Goal: Task Accomplishment & Management: Use online tool/utility

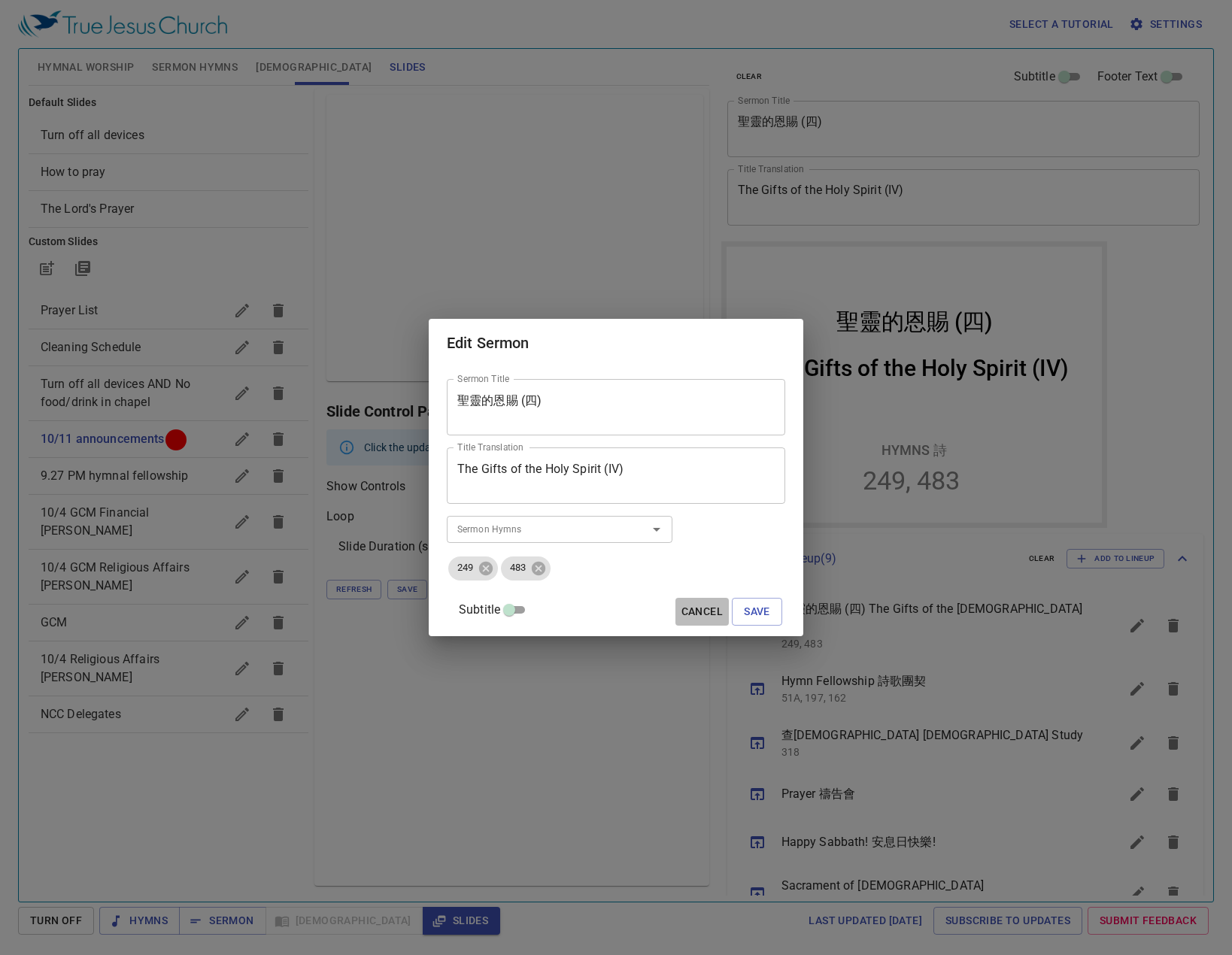
click at [682, 614] on span "Cancel" at bounding box center [702, 612] width 41 height 19
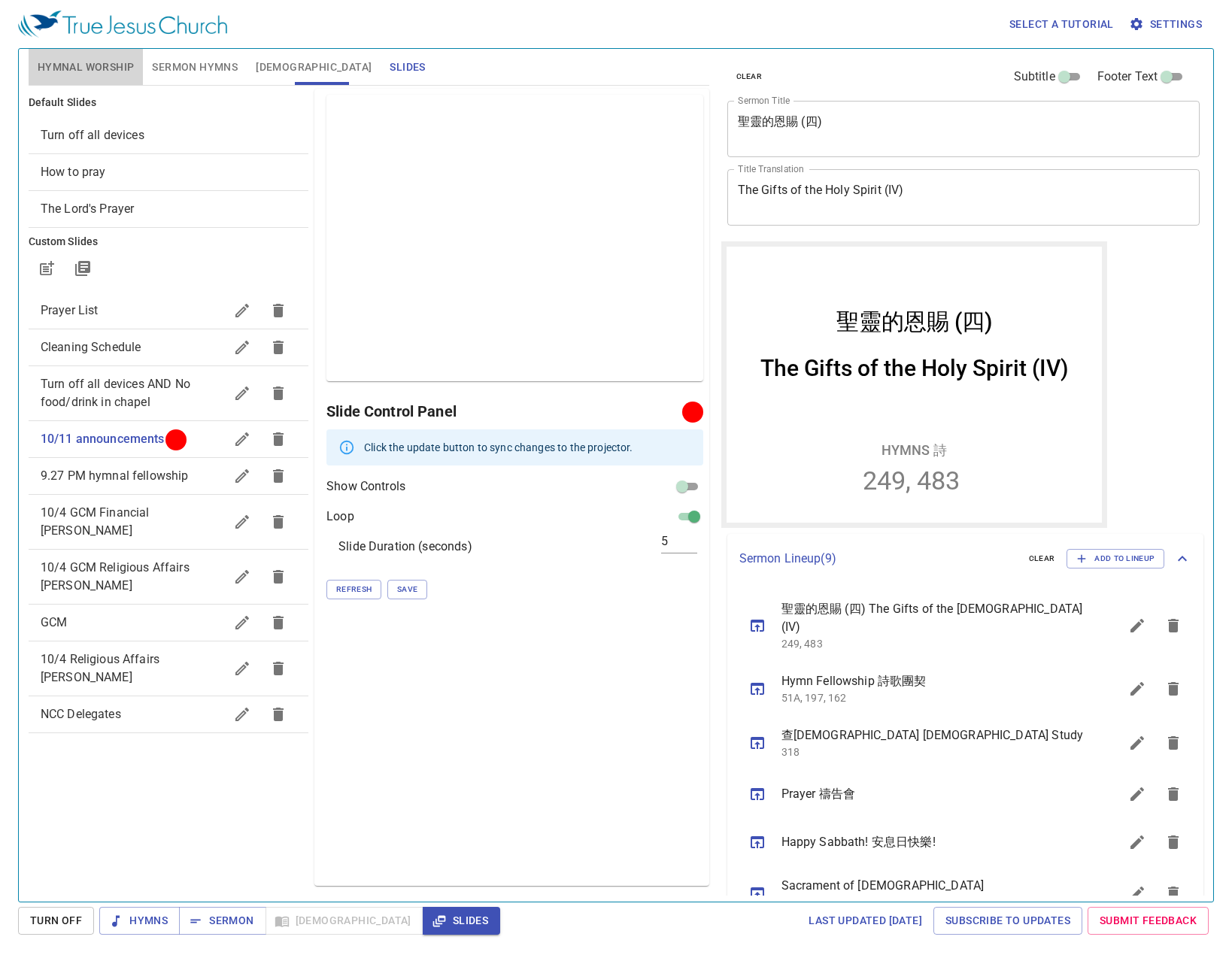
click at [89, 66] on span "Hymnal Worship" at bounding box center [86, 67] width 97 height 19
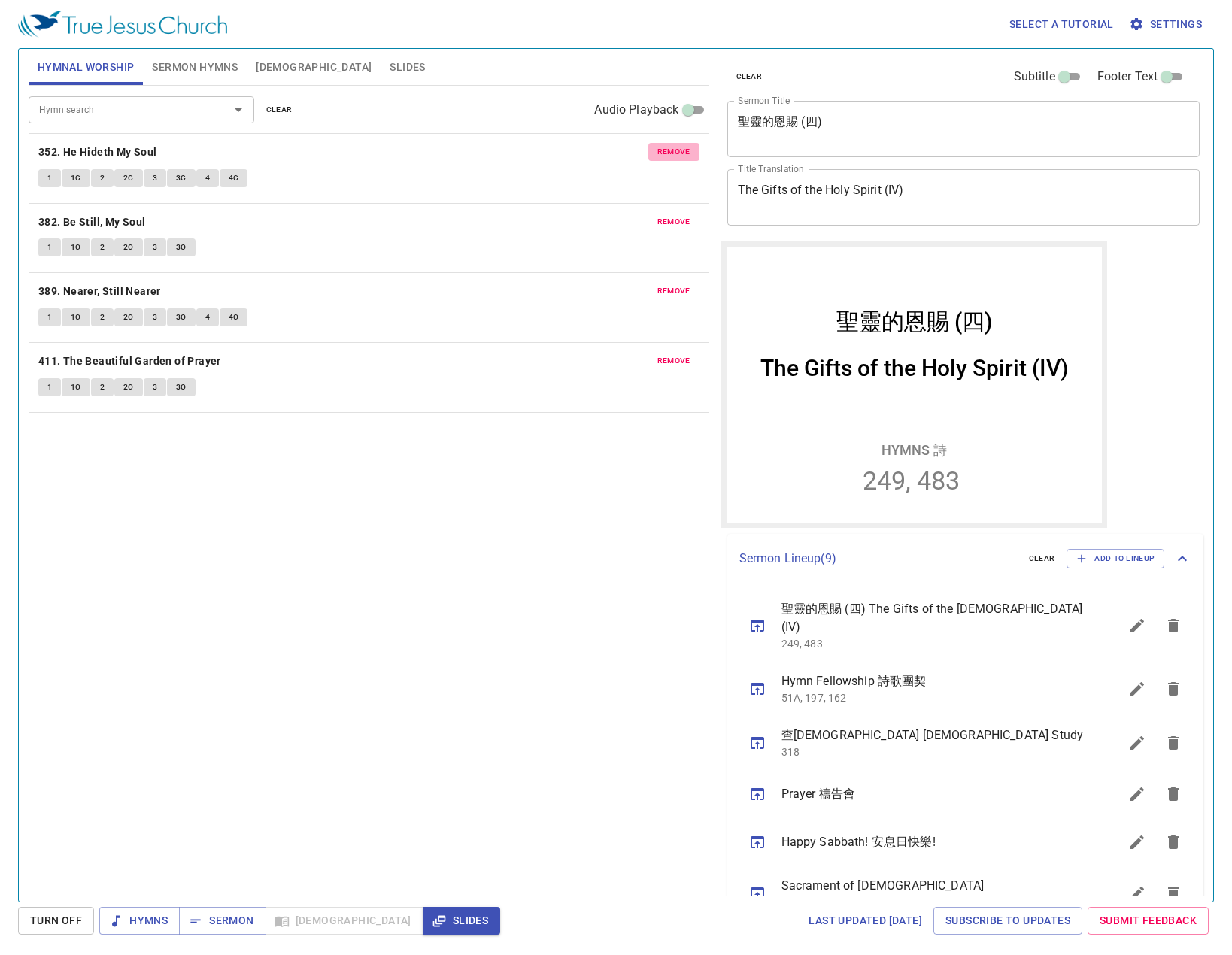
click at [670, 149] on span "remove" at bounding box center [673, 152] width 33 height 14
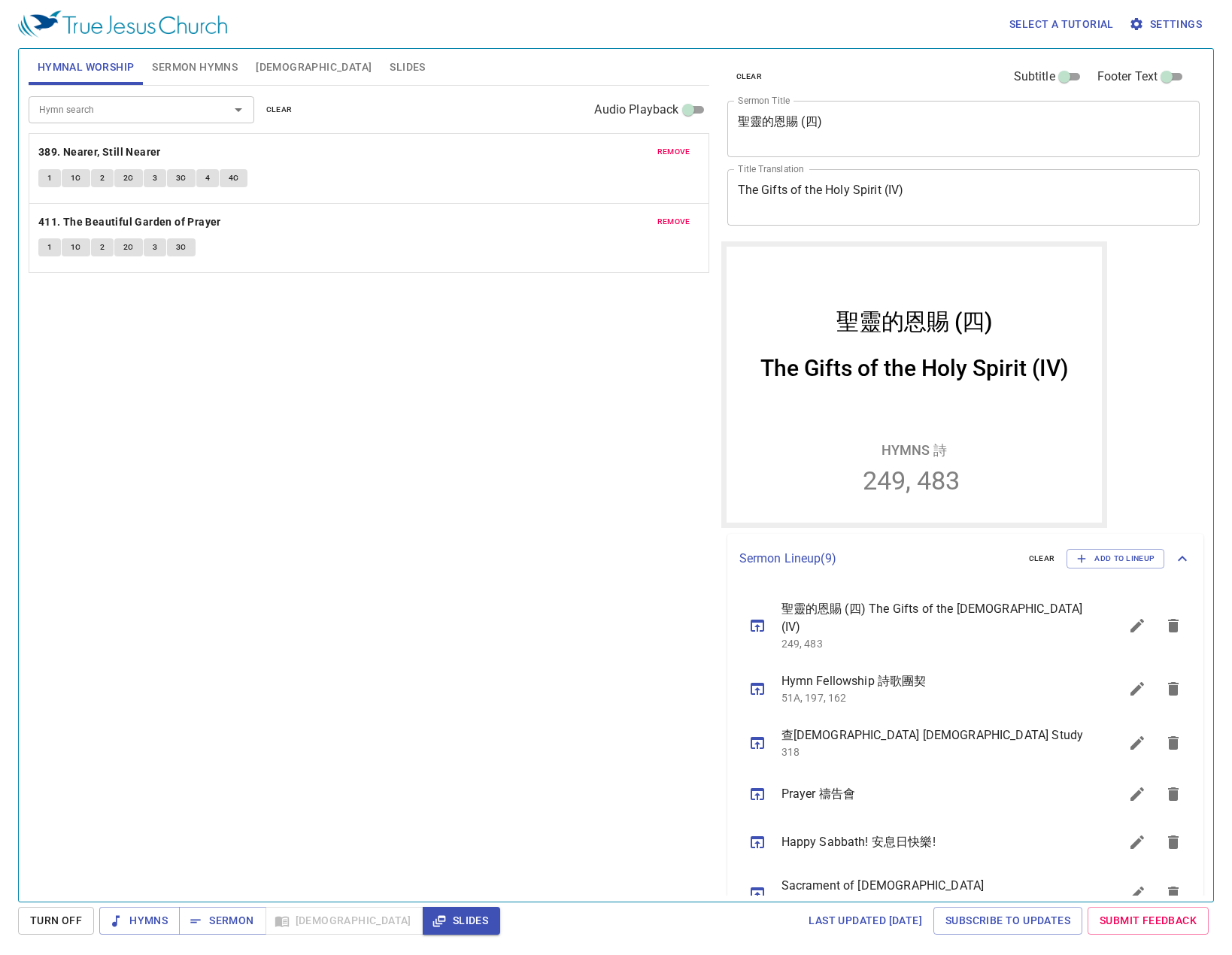
click at [670, 149] on span "remove" at bounding box center [673, 152] width 33 height 14
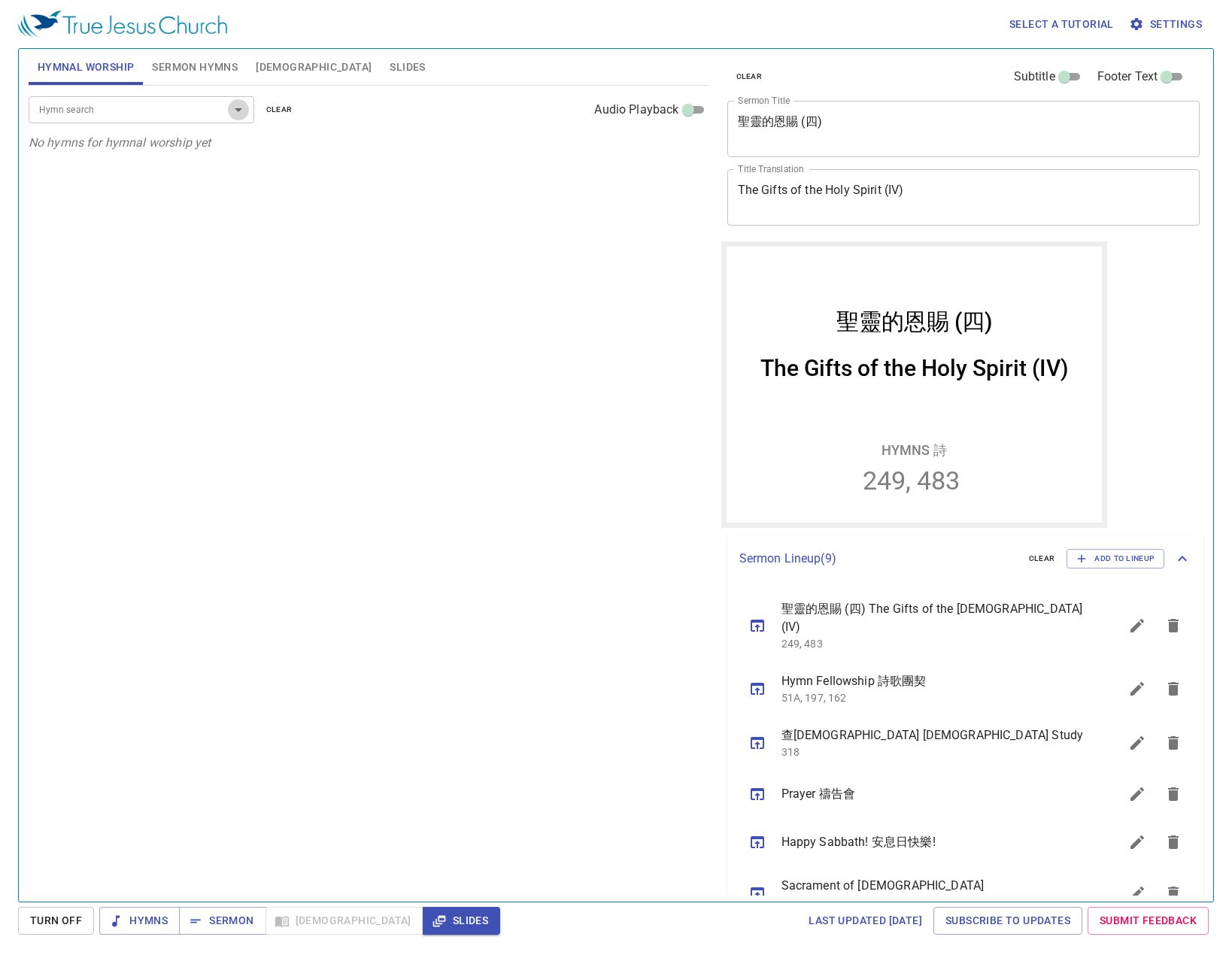
click at [232, 115] on icon "Open" at bounding box center [238, 110] width 18 height 18
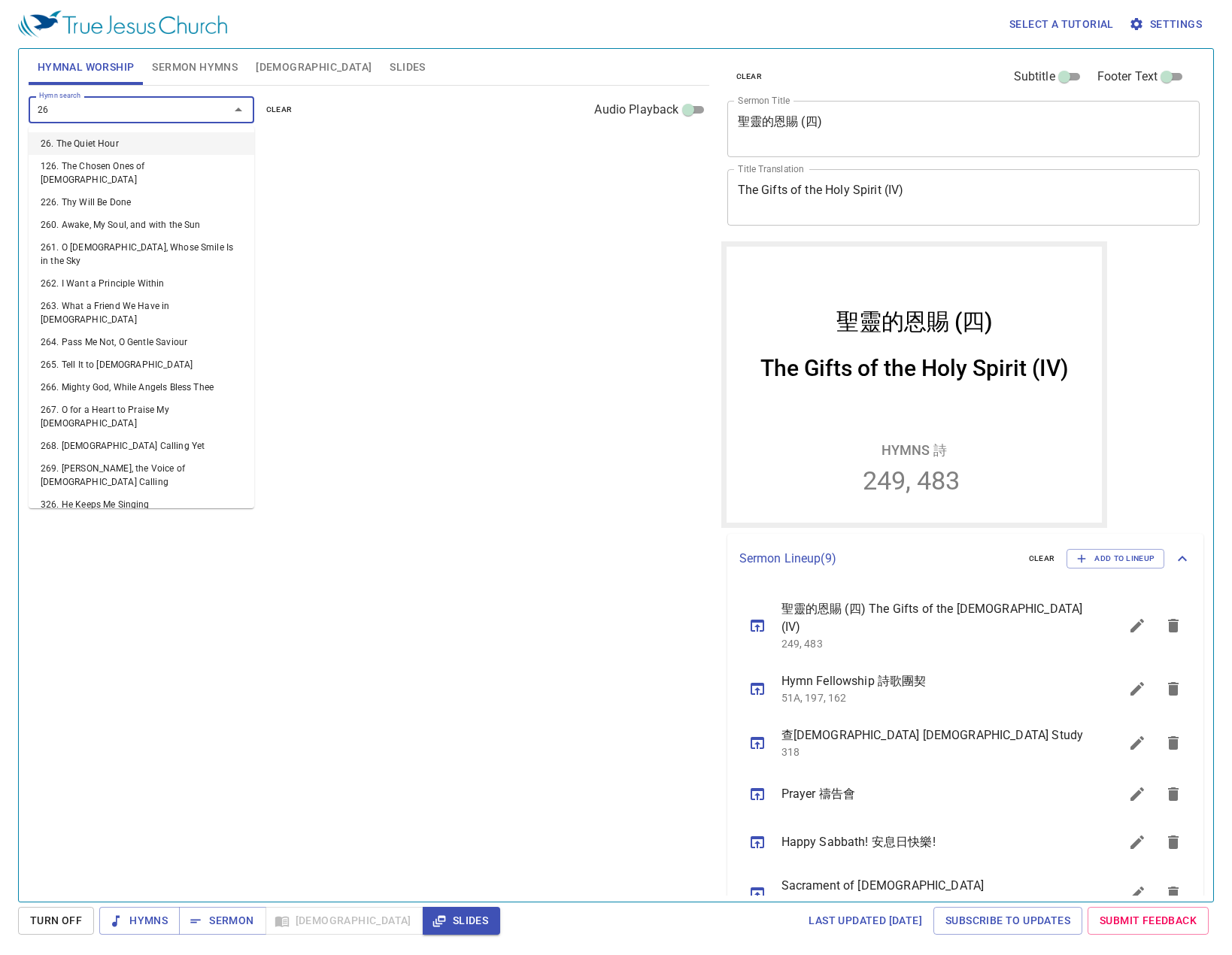
type input "263"
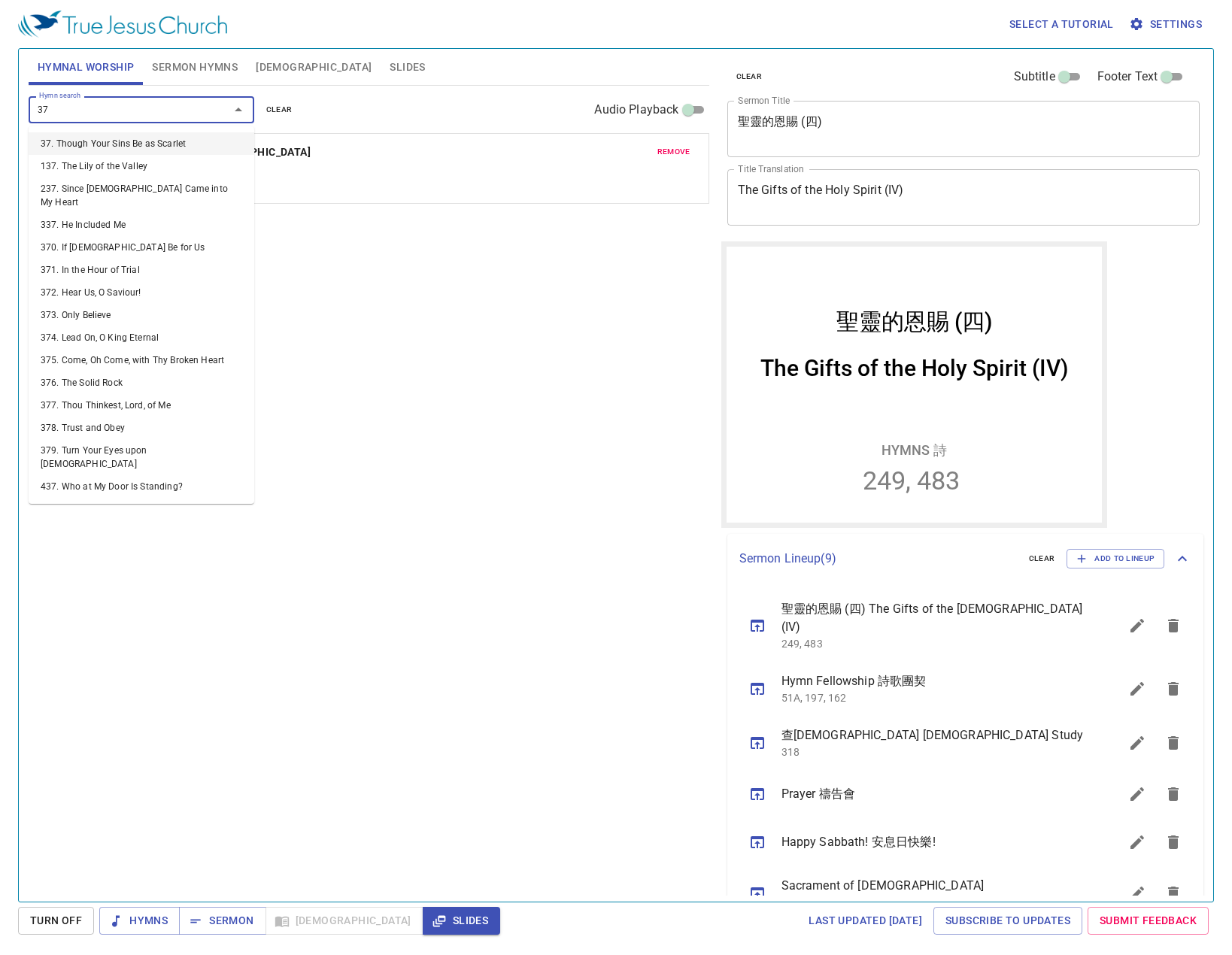
type input "379"
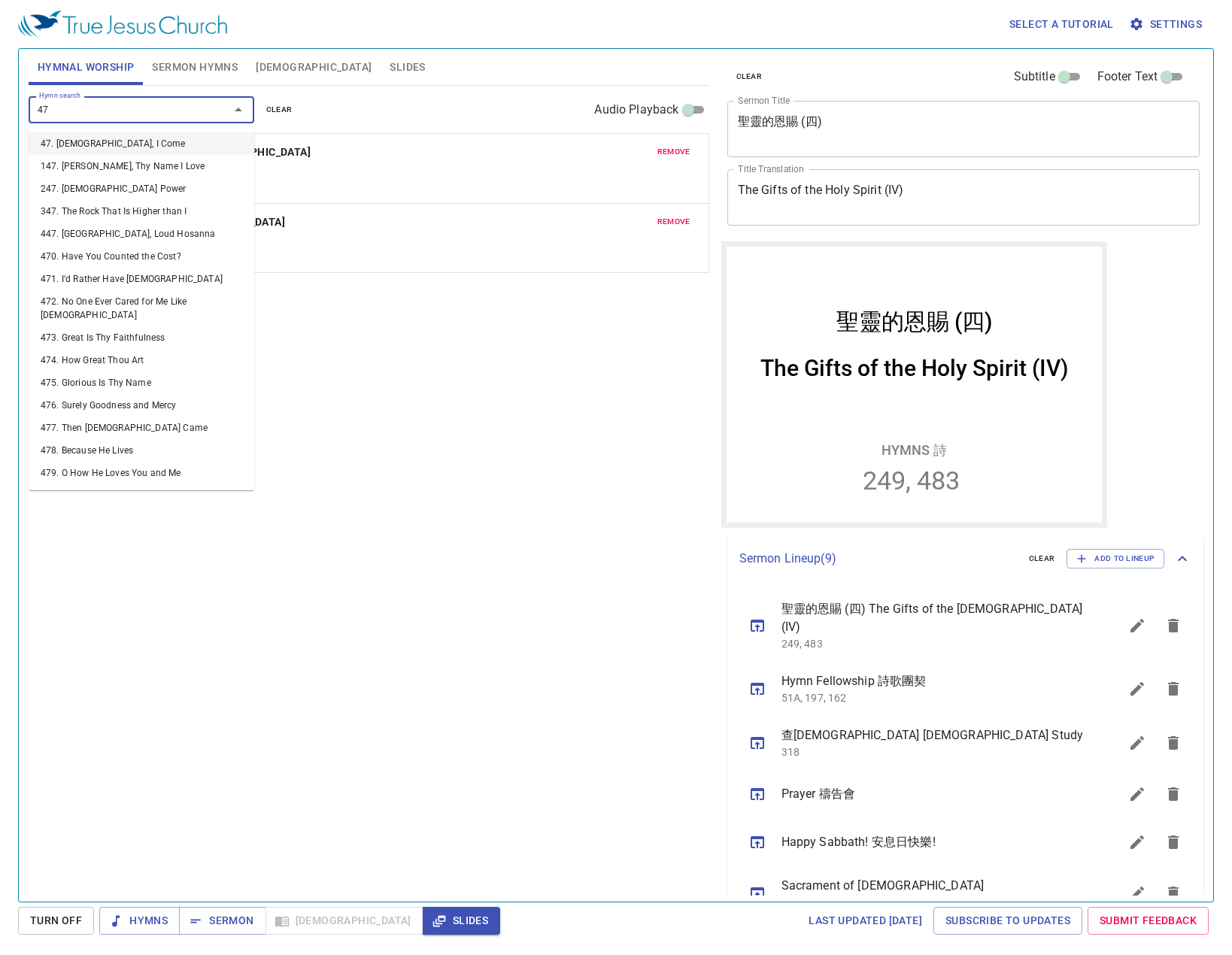
type input "471"
type input "474"
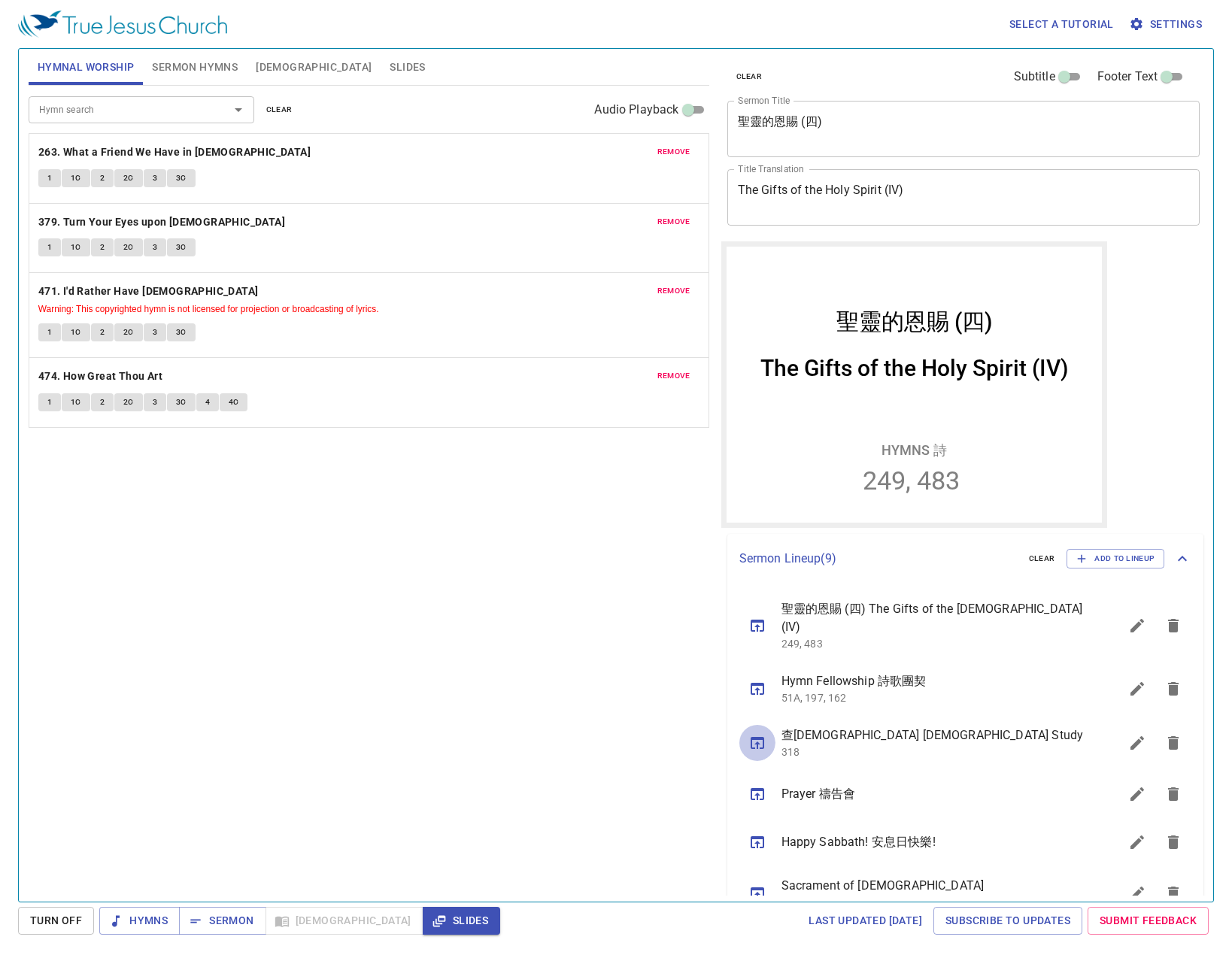
click at [754, 733] on icon "sermon lineup list" at bounding box center [757, 743] width 18 height 18
click at [157, 912] on button "Hymns" at bounding box center [139, 921] width 80 height 28
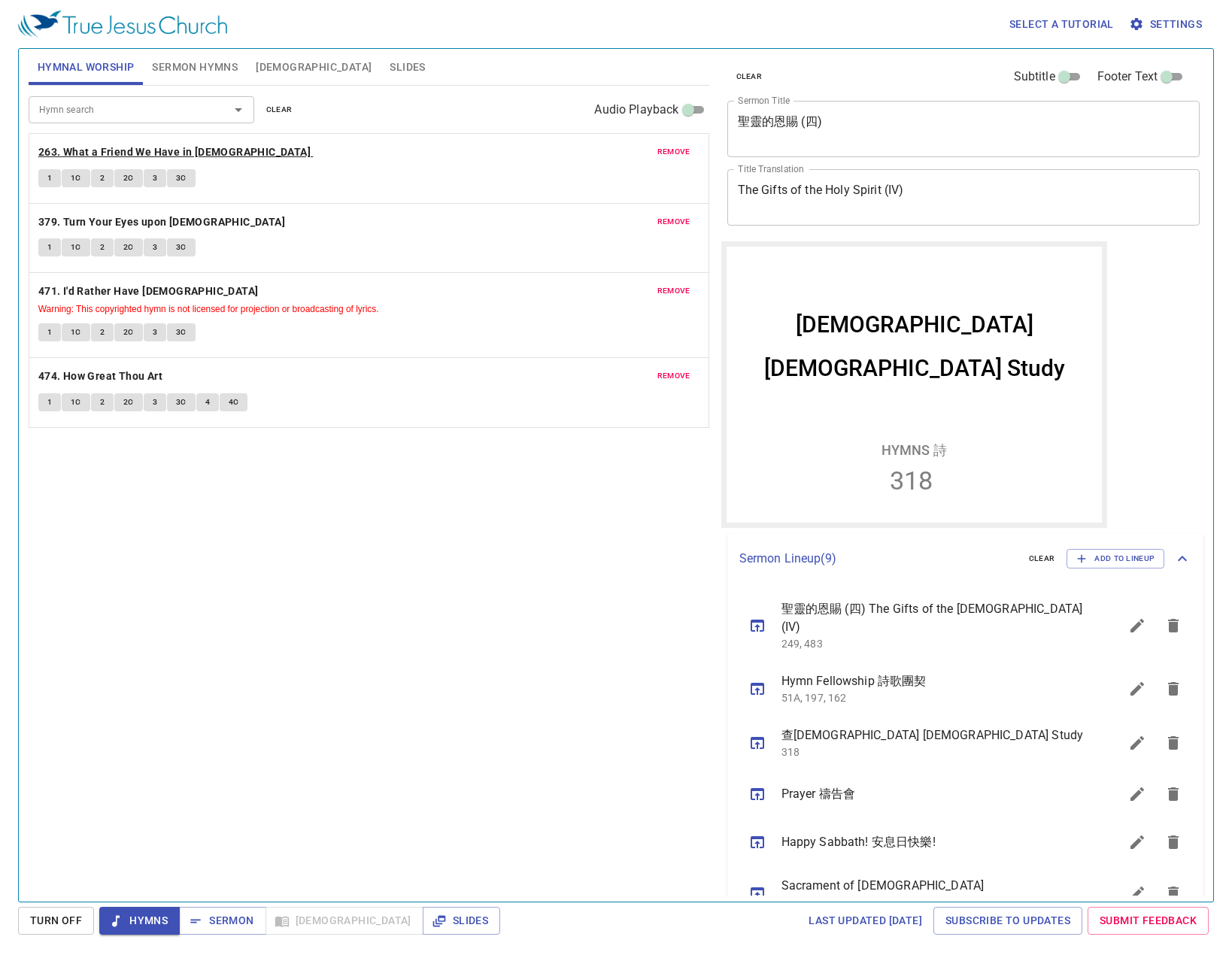
click at [70, 146] on b "263. What a Friend We Have in [DEMOGRAPHIC_DATA]" at bounding box center [174, 152] width 272 height 19
click at [44, 182] on button "1" at bounding box center [49, 179] width 22 height 18
click at [150, 215] on b "379. Turn Your Eyes upon [DEMOGRAPHIC_DATA]" at bounding box center [162, 222] width 247 height 19
click at [57, 248] on button "1" at bounding box center [49, 248] width 22 height 18
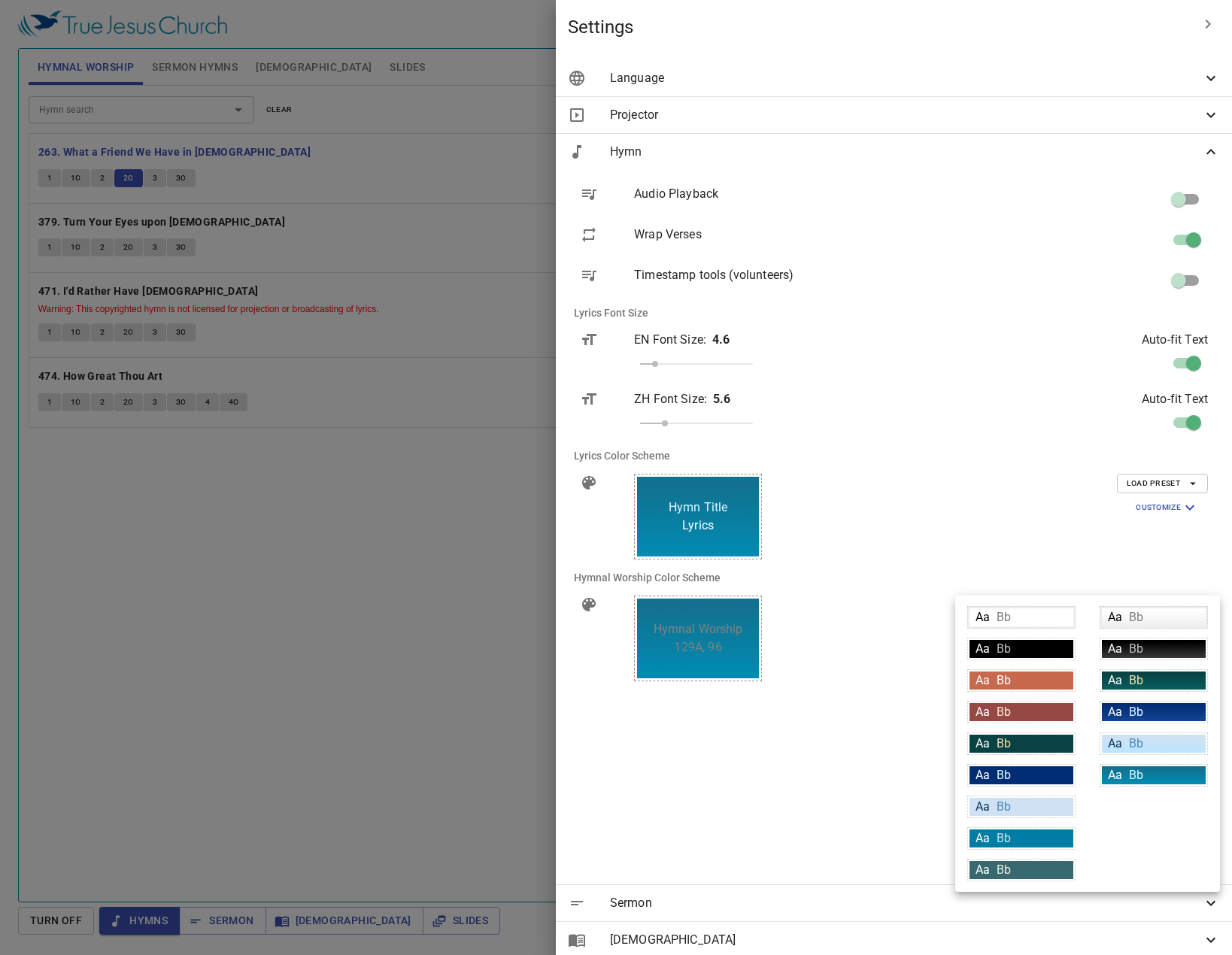
click at [1138, 781] on span "Bb" at bounding box center [1135, 775] width 15 height 15
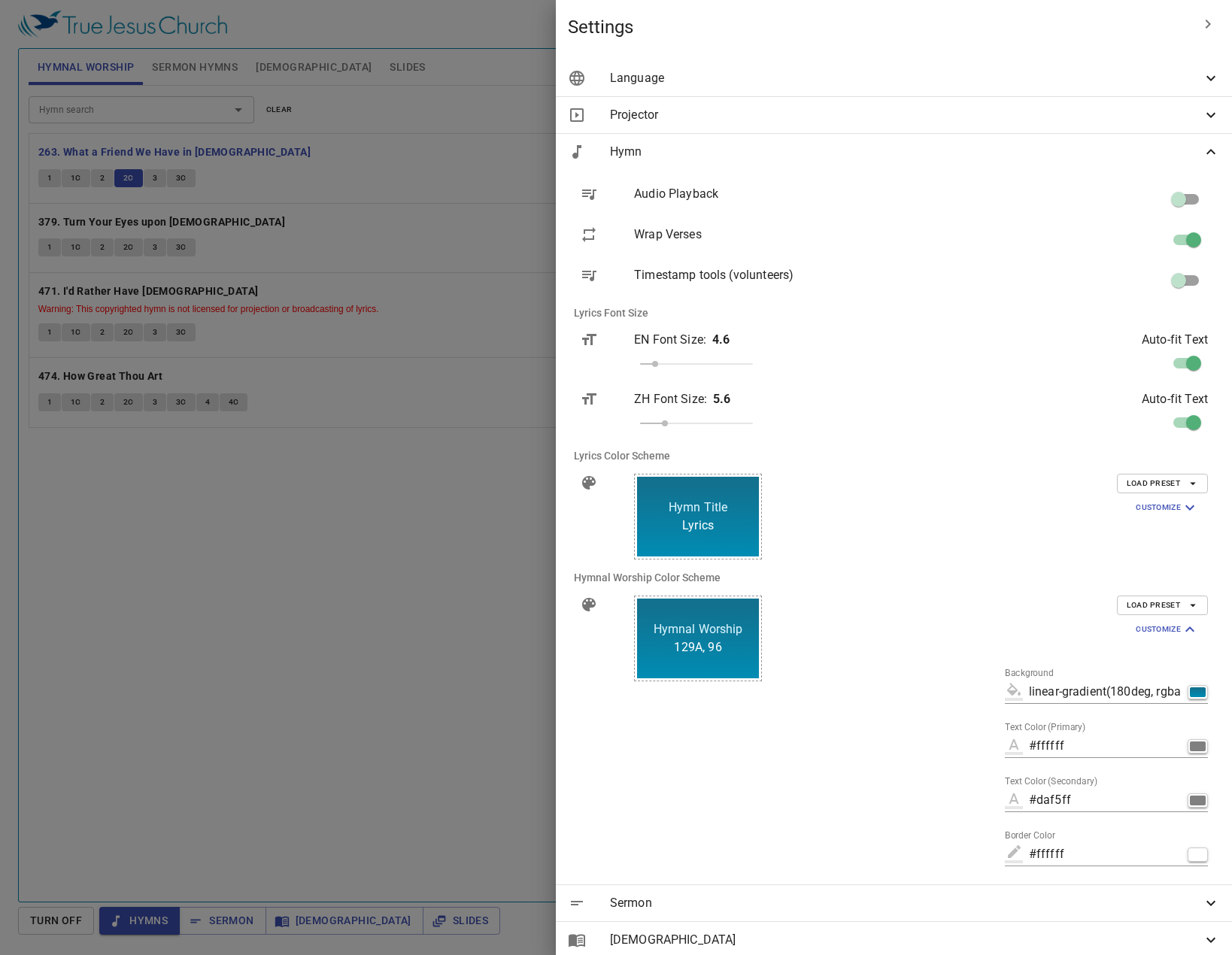
type input "#ffffff"
type input "#daf5ff"
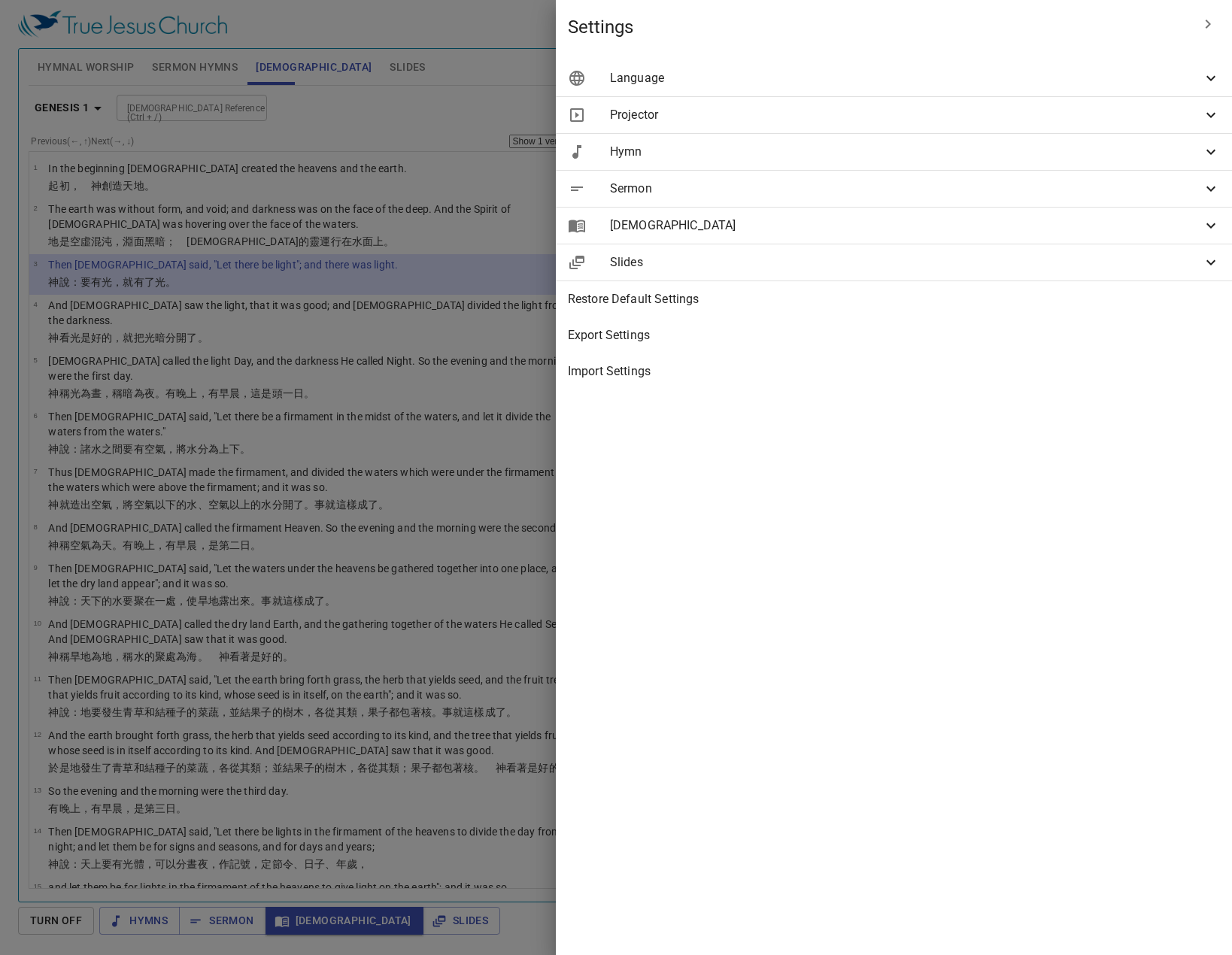
select select "3"
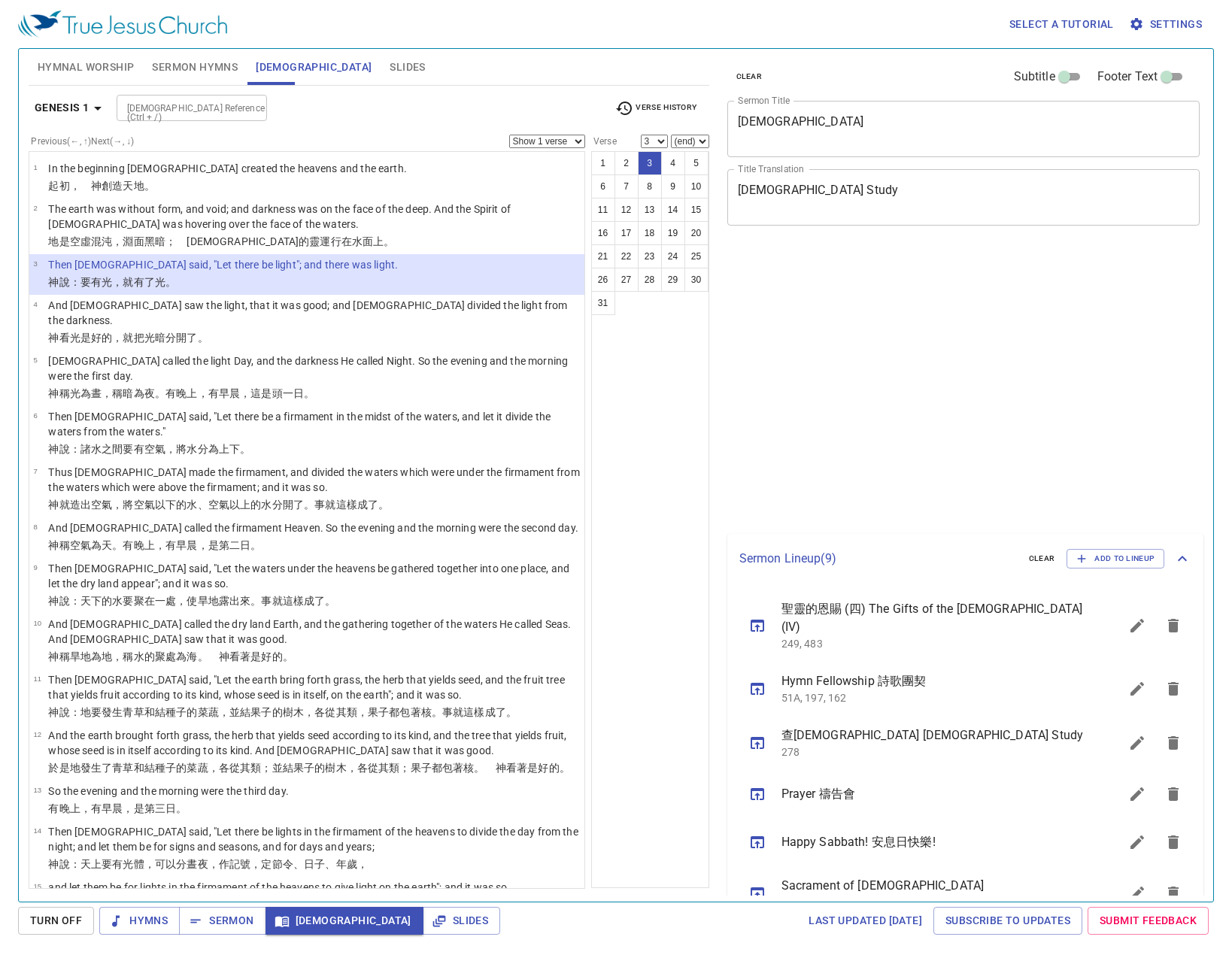
select select "3"
